Goal: Find specific page/section: Locate a particular part of the current website

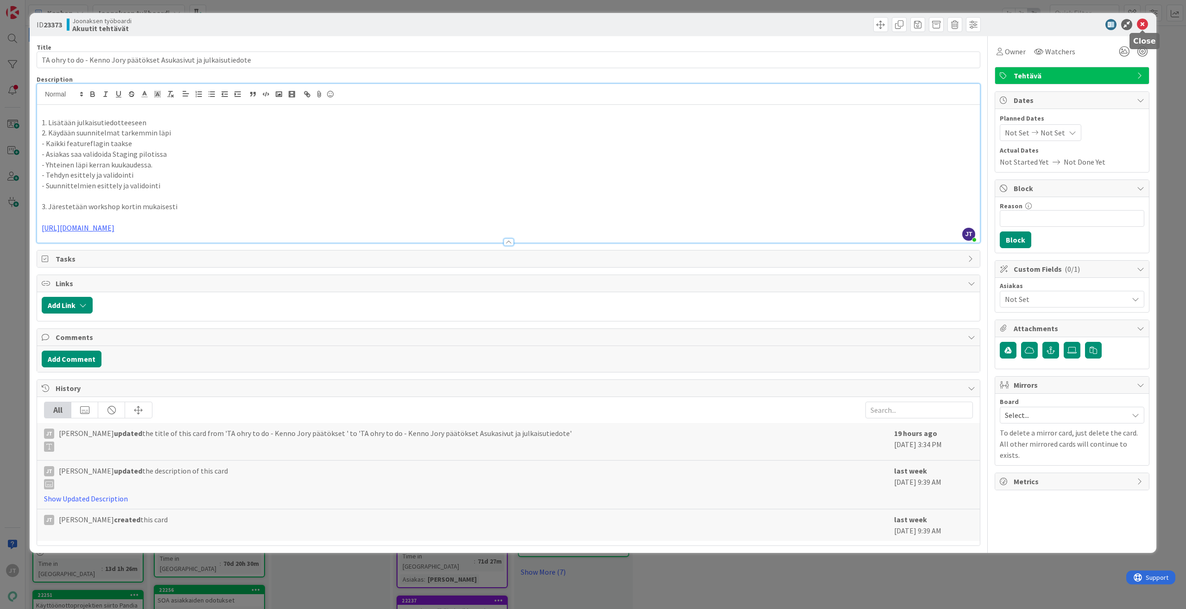
click at [1143, 27] on icon at bounding box center [1142, 24] width 11 height 11
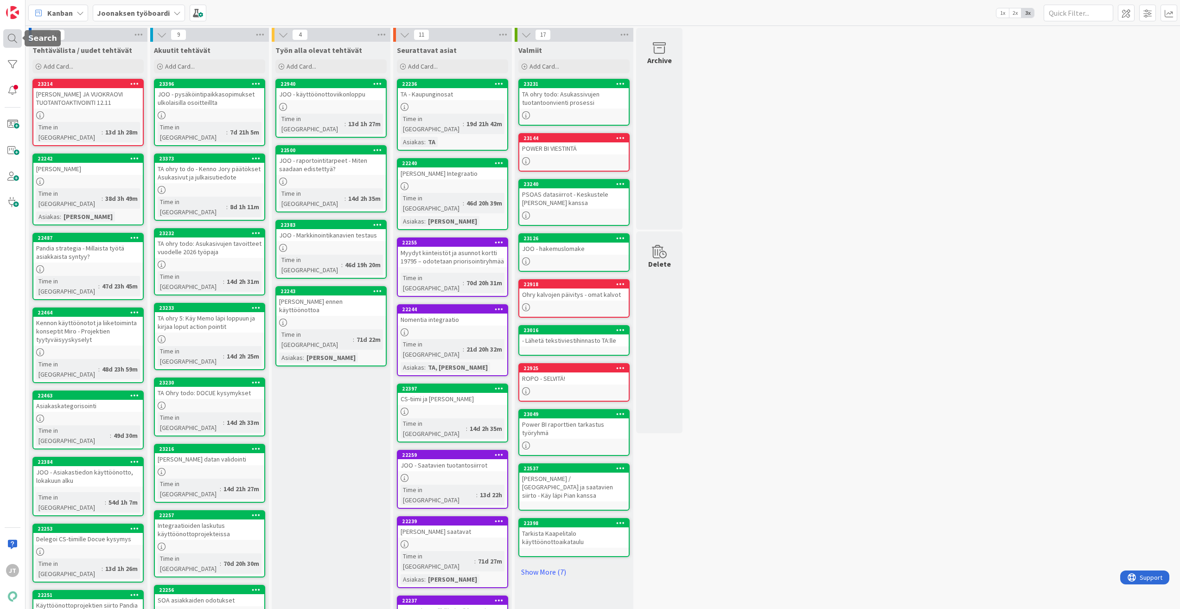
click at [6, 38] on div at bounding box center [12, 38] width 19 height 19
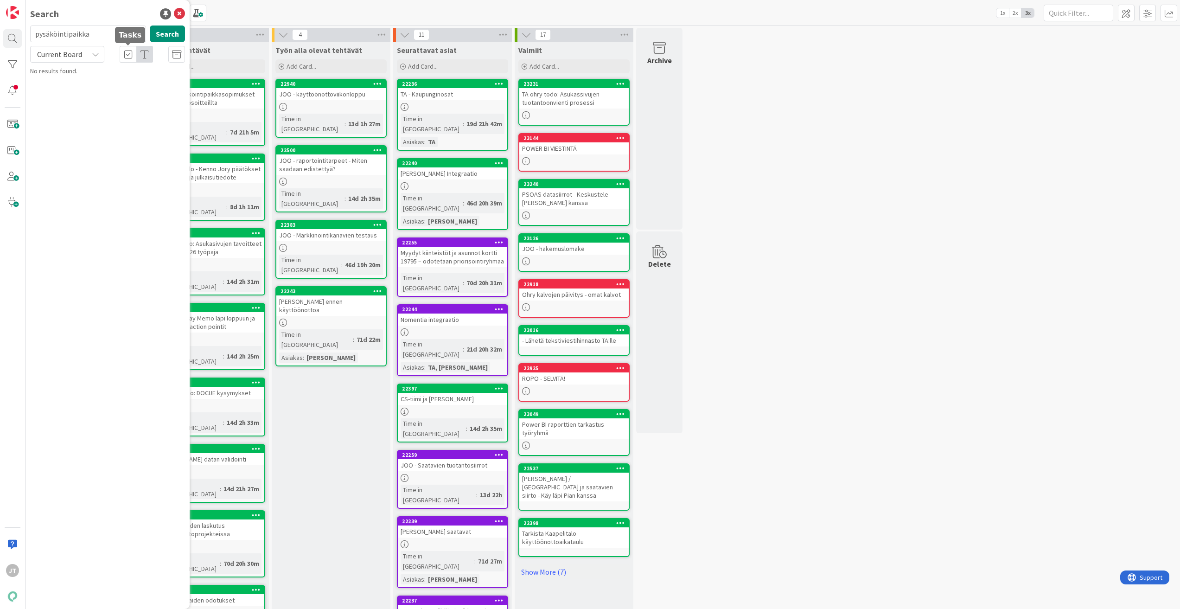
type input "pysäköintipaikka"
click at [64, 52] on span "Current Board" at bounding box center [59, 54] width 45 height 9
click at [71, 97] on span "All Boards" at bounding box center [83, 93] width 96 height 14
click at [125, 78] on span "päivitys" at bounding box center [127, 81] width 22 height 8
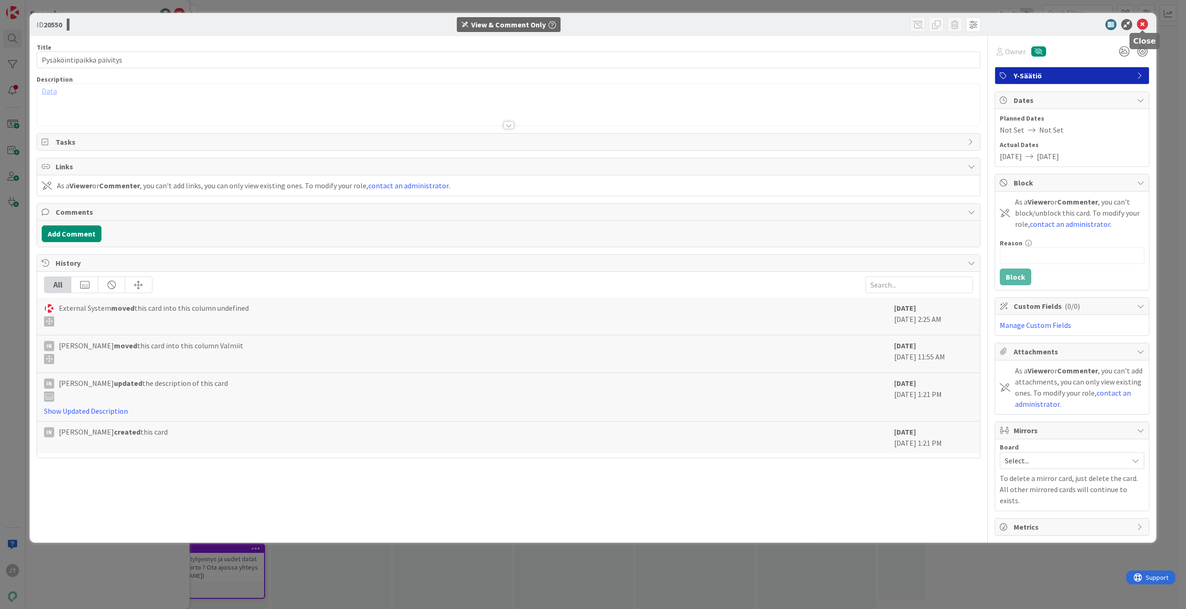
click at [1144, 25] on icon at bounding box center [1142, 24] width 11 height 11
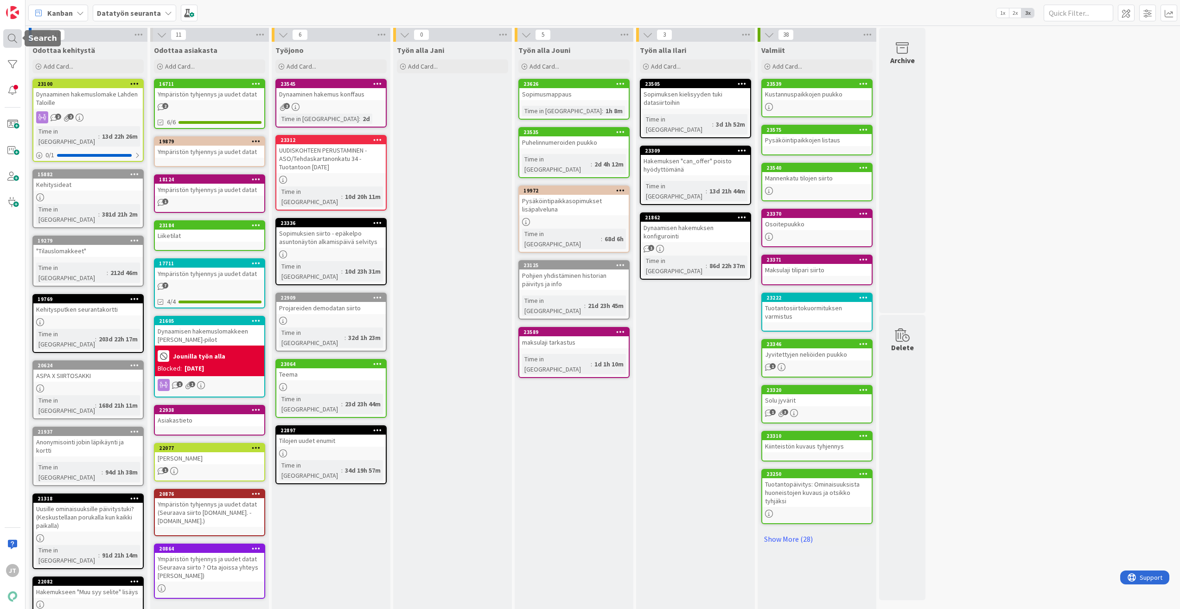
click at [7, 33] on div at bounding box center [12, 38] width 19 height 19
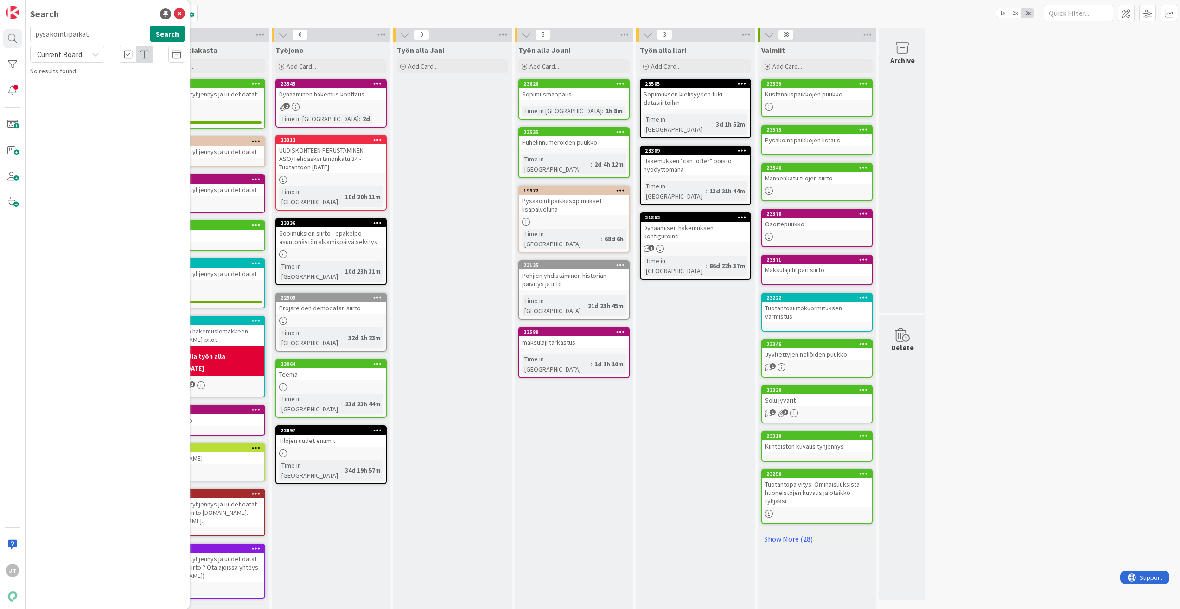
click at [85, 56] on div "Current Board" at bounding box center [67, 54] width 74 height 17
click at [75, 91] on span "All Boards" at bounding box center [83, 93] width 96 height 14
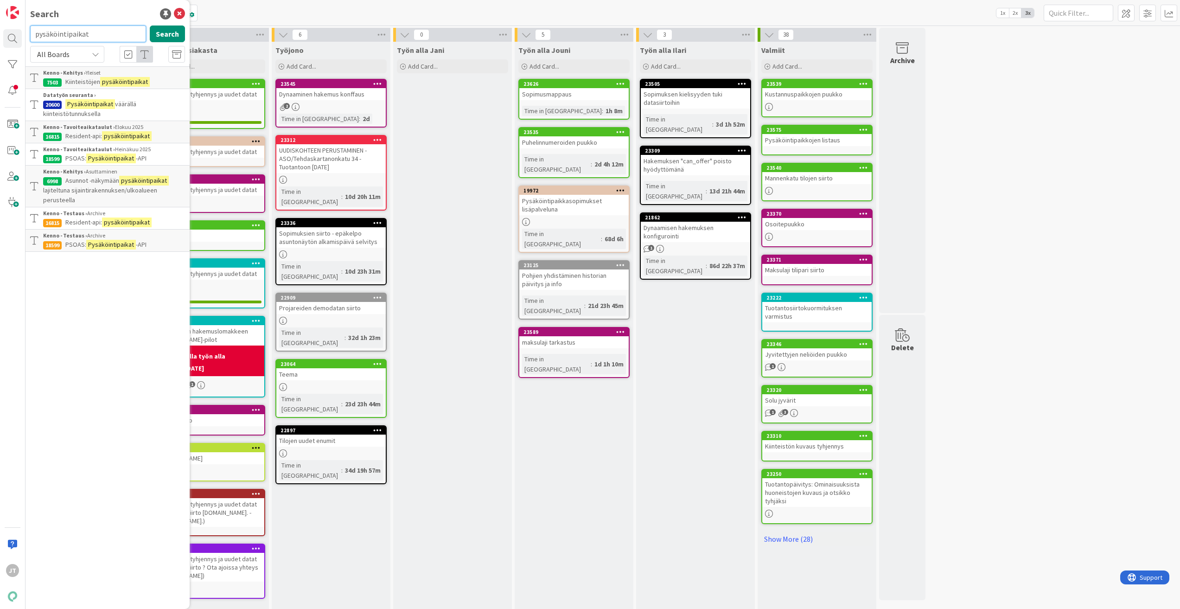
click at [99, 37] on input "pysäköintipaikat" at bounding box center [88, 33] width 116 height 17
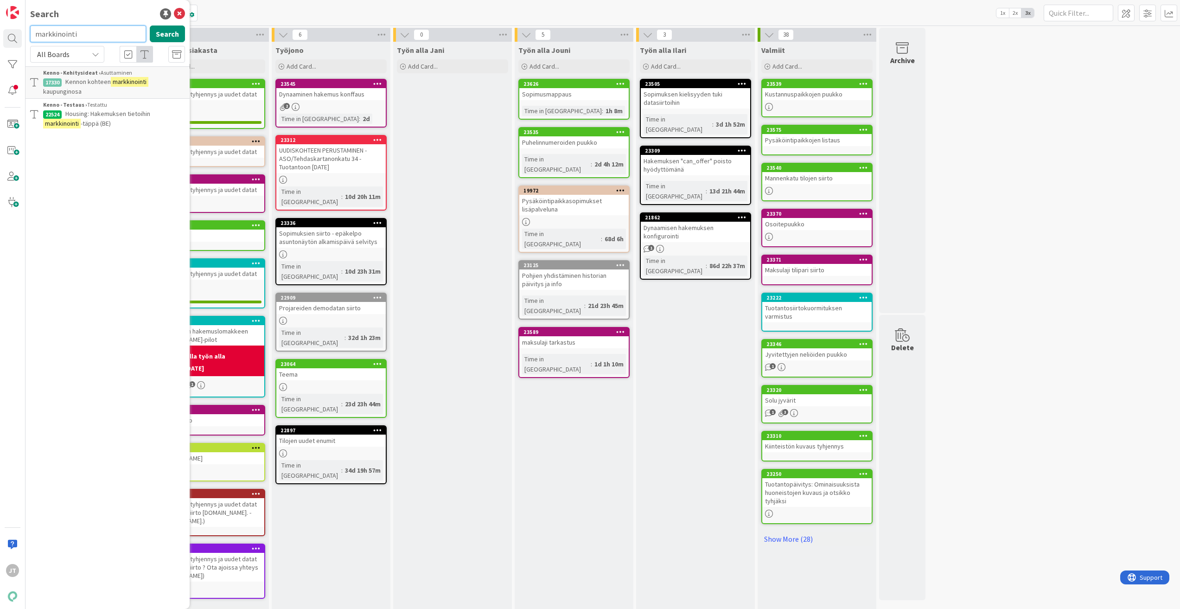
click at [106, 40] on input "markkinointi" at bounding box center [88, 33] width 116 height 17
click at [165, 31] on button "Search" at bounding box center [167, 33] width 35 height 17
click at [127, 35] on input "markkinointikanava" at bounding box center [88, 33] width 116 height 17
type input "markkinointikanavat"
click at [167, 40] on button "Search" at bounding box center [167, 33] width 35 height 17
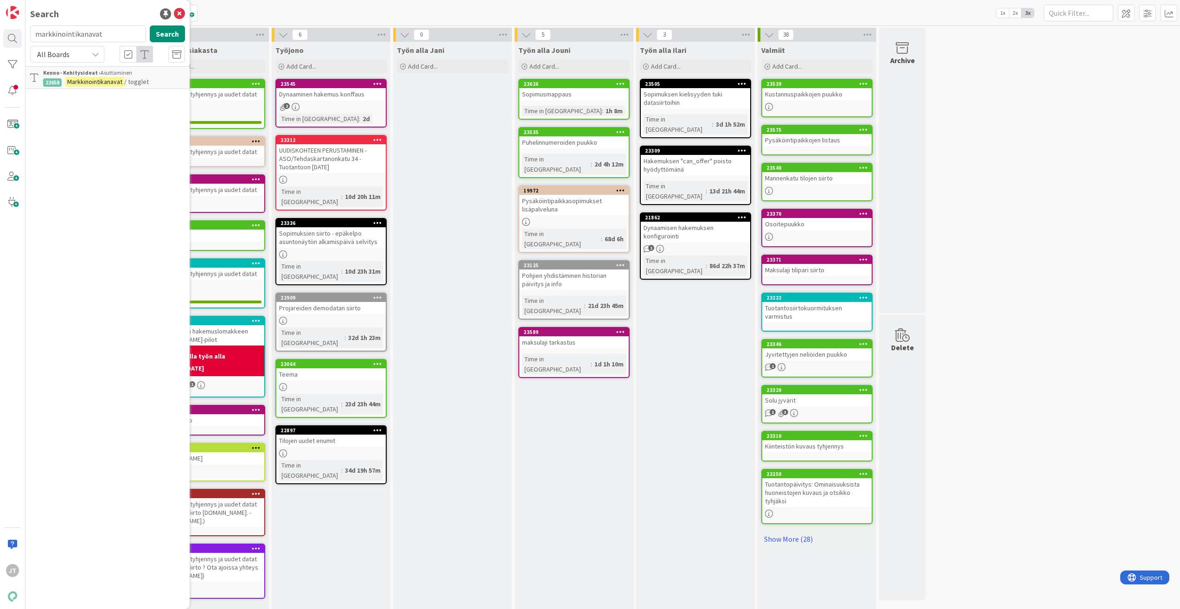
click at [113, 81] on mark "Markkinointikanavat" at bounding box center [94, 82] width 59 height 10
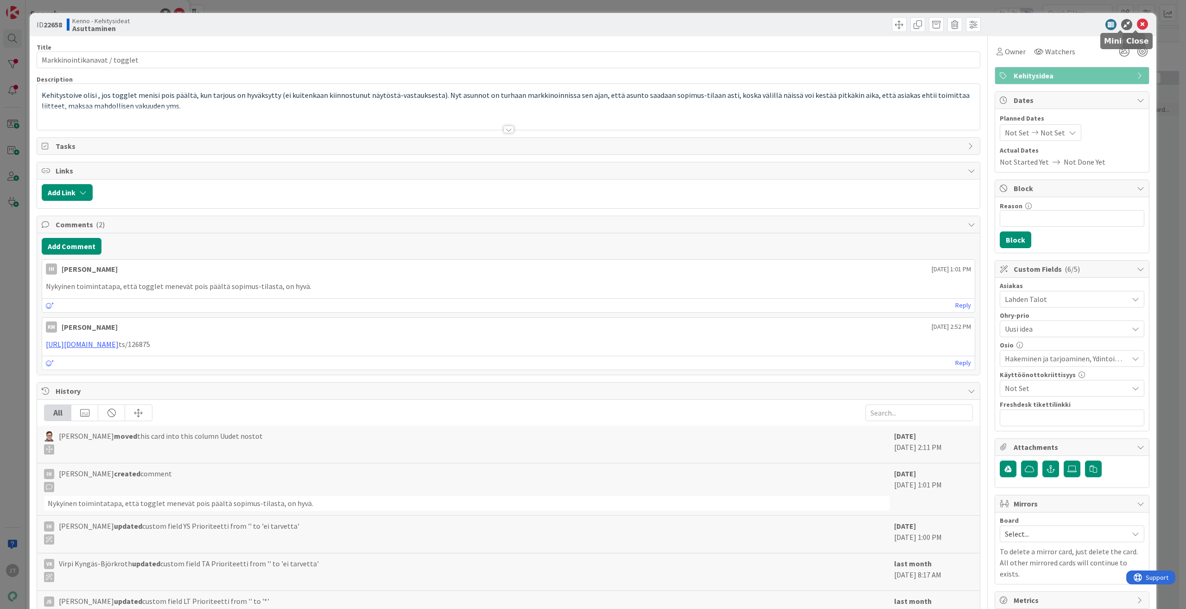
click at [1139, 20] on icon at bounding box center [1142, 24] width 11 height 11
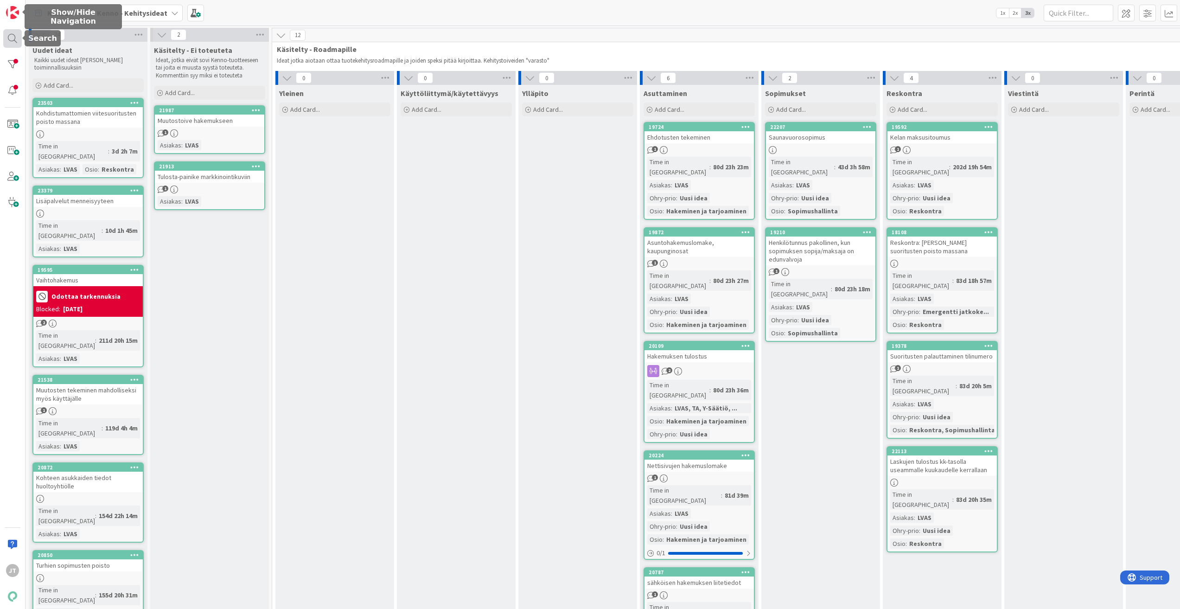
click at [11, 39] on div at bounding box center [12, 38] width 19 height 19
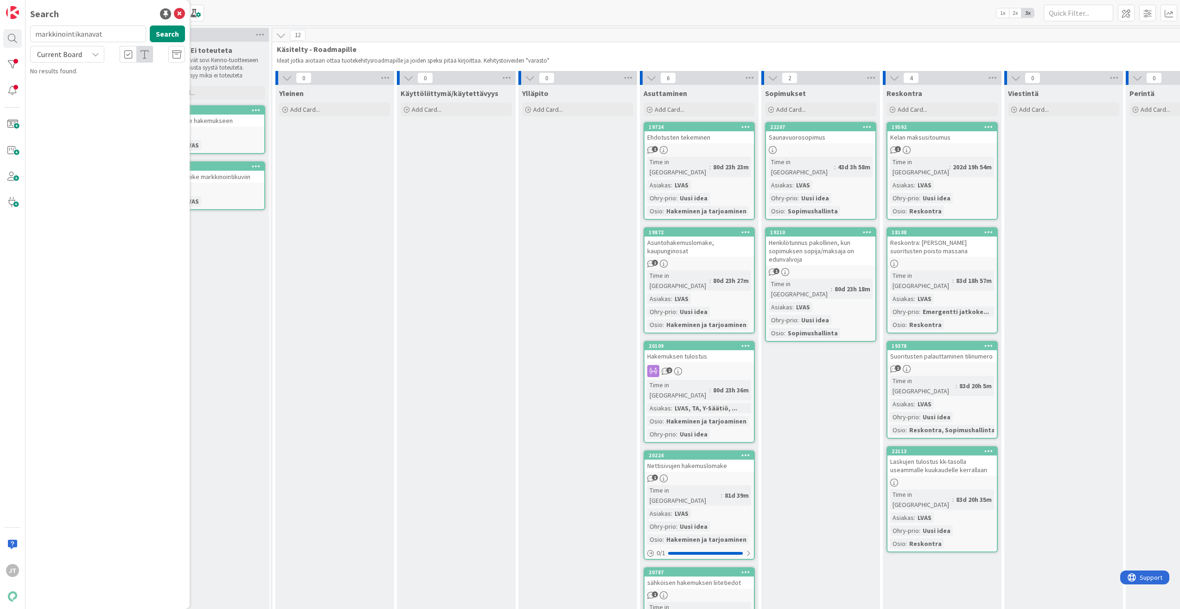
click at [61, 51] on span "Current Board" at bounding box center [59, 54] width 45 height 9
click at [71, 85] on link "All Boards" at bounding box center [84, 92] width 106 height 17
click at [93, 34] on input "markkinointikanavat" at bounding box center [88, 33] width 116 height 17
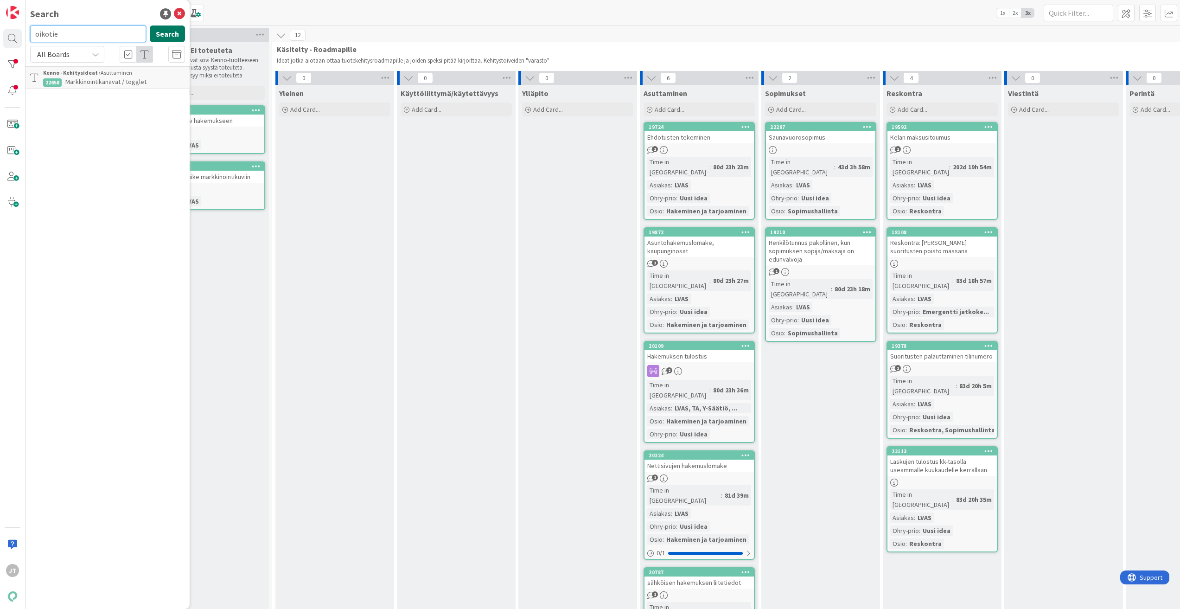
type input "oikotie"
click at [159, 38] on button "Search" at bounding box center [167, 33] width 35 height 17
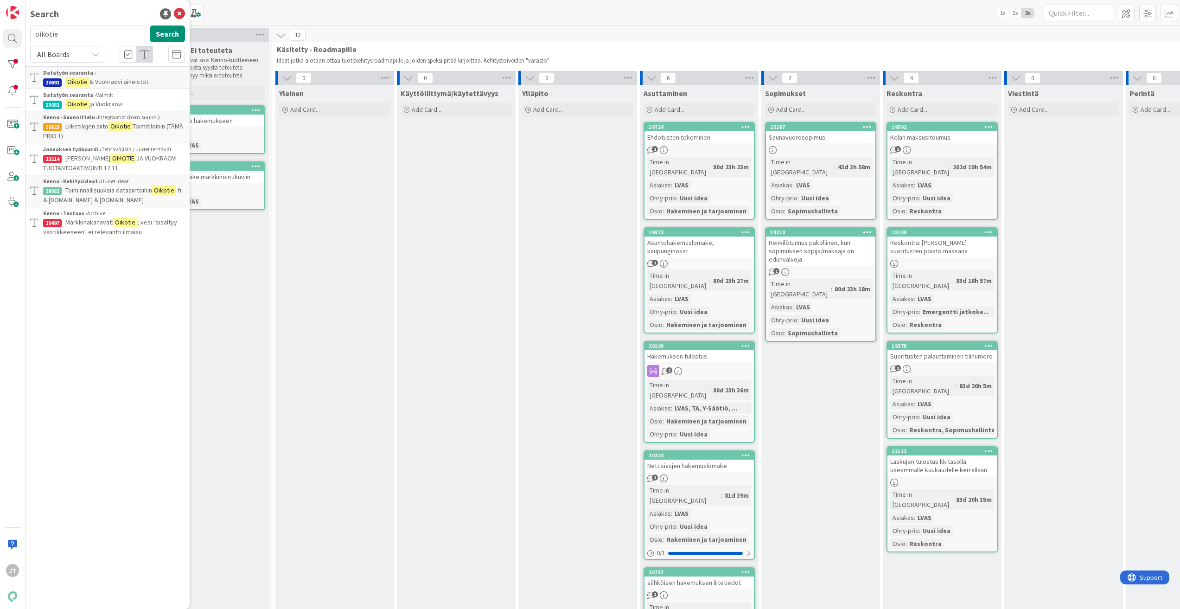
click at [143, 130] on span "Toimitiloihin (TÄMÄ PRIO 1)" at bounding box center [113, 131] width 140 height 18
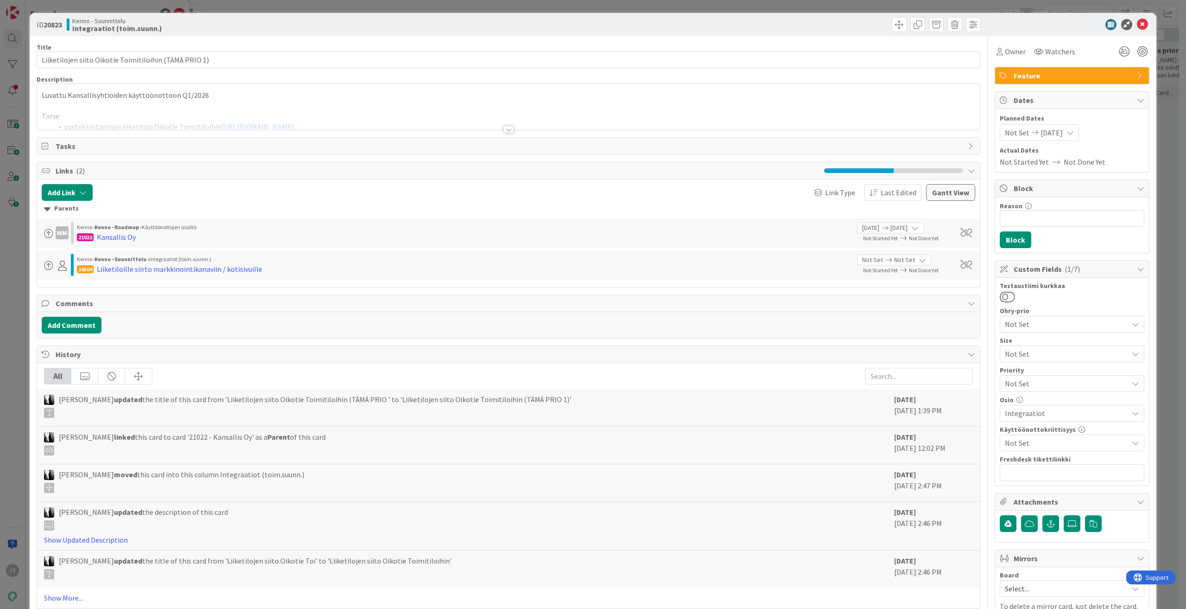
click at [509, 130] on div at bounding box center [509, 129] width 10 height 7
